Goal: Use online tool/utility: Utilize a website feature to perform a specific function

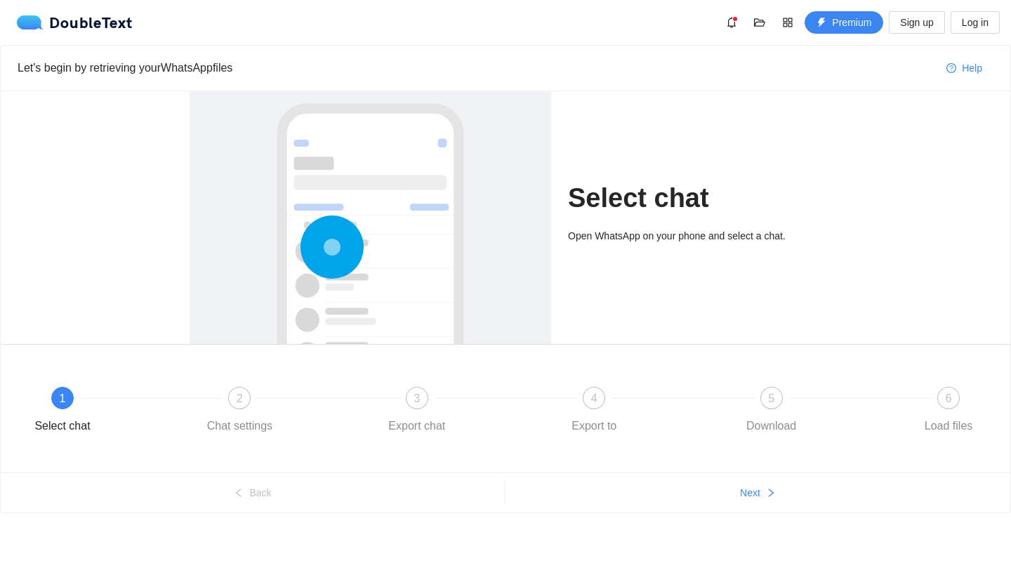
click at [354, 265] on icon at bounding box center [331, 246] width 63 height 63
click at [737, 164] on div "Select chat Open WhatsApp on your phone and select a chat." at bounding box center [694, 217] width 253 height 253
click at [777, 496] on button "Next" at bounding box center [757, 492] width 505 height 22
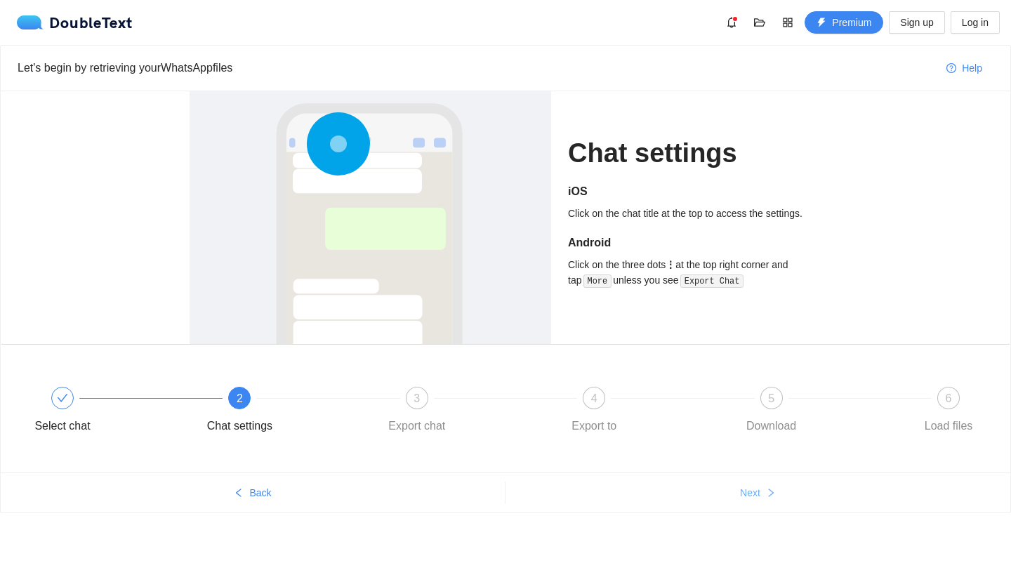
click at [777, 496] on button "Next" at bounding box center [757, 492] width 505 height 22
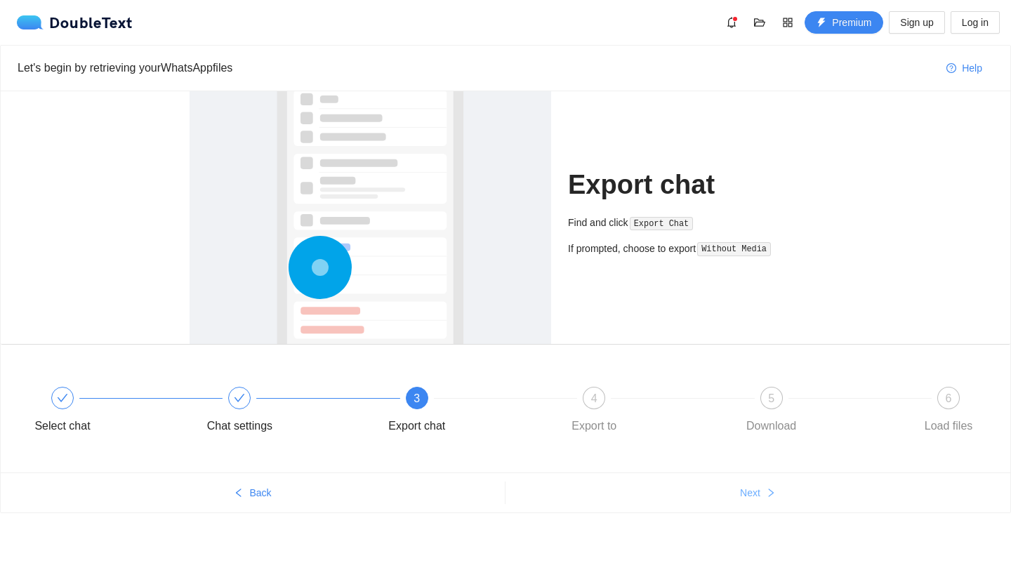
click at [777, 496] on button "Next" at bounding box center [757, 492] width 505 height 22
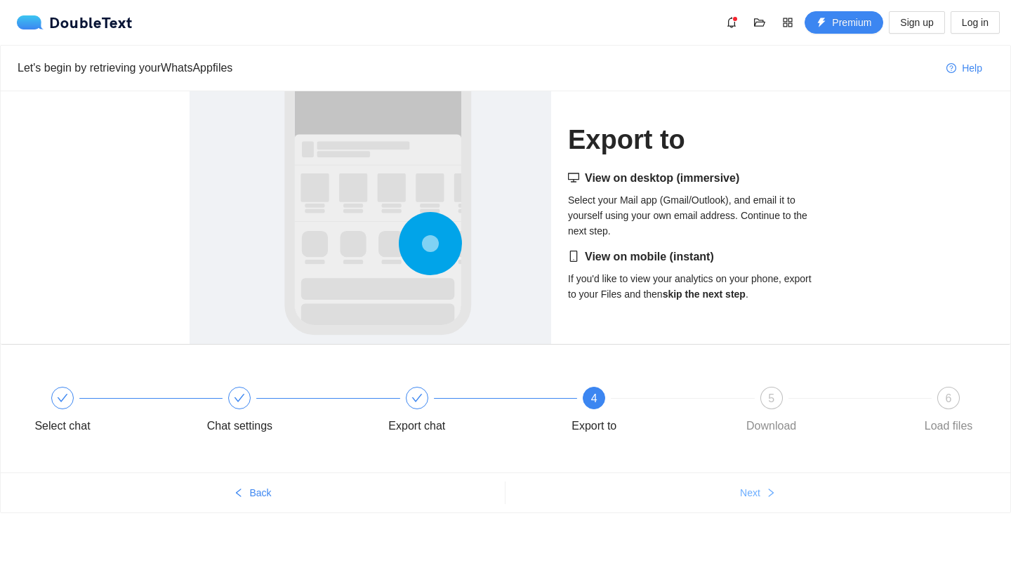
click at [777, 496] on button "Next" at bounding box center [757, 492] width 505 height 22
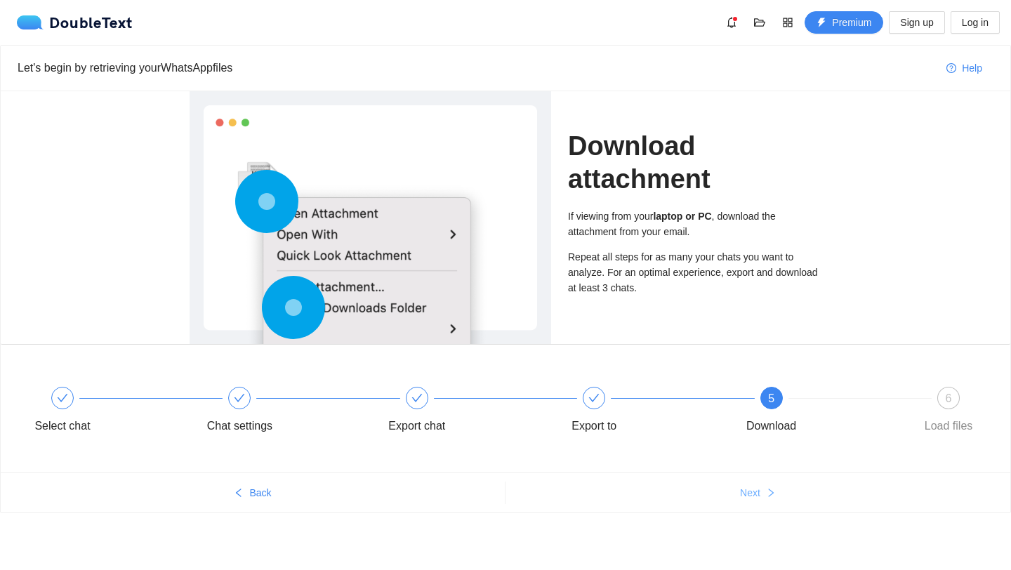
click at [777, 496] on button "Next" at bounding box center [757, 492] width 505 height 22
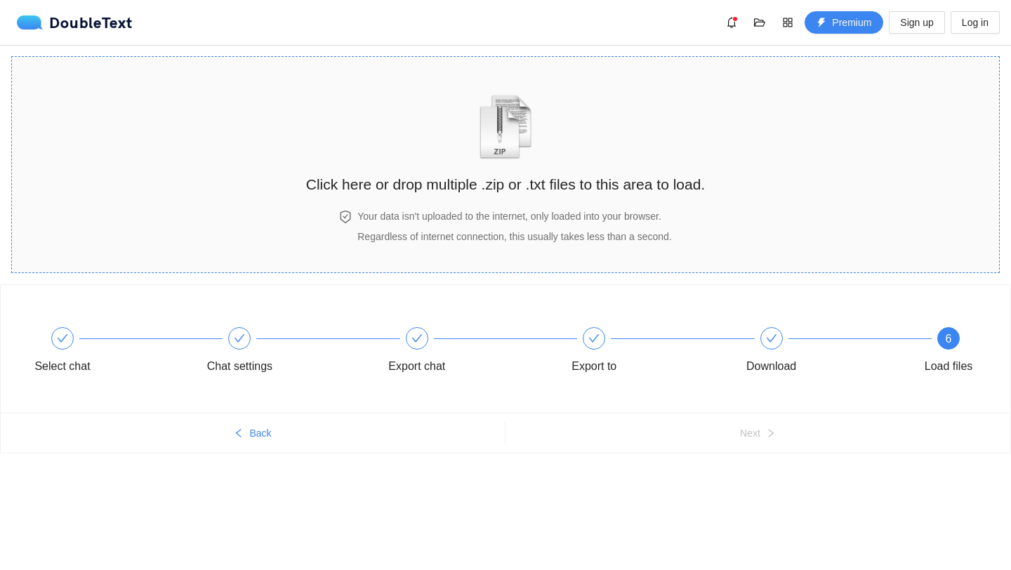
click at [526, 178] on h2 "Click here or drop multiple .zip or .txt files to this area to load." at bounding box center [505, 184] width 399 height 23
click at [616, 168] on div "Click here or drop multiple .zip or .txt files to this area to load." at bounding box center [505, 133] width 399 height 125
click at [682, 250] on div "Your data isn't uploaded to the internet, only loaded into your browser. Regard…" at bounding box center [505, 233] width 399 height 50
